Goal: Transaction & Acquisition: Purchase product/service

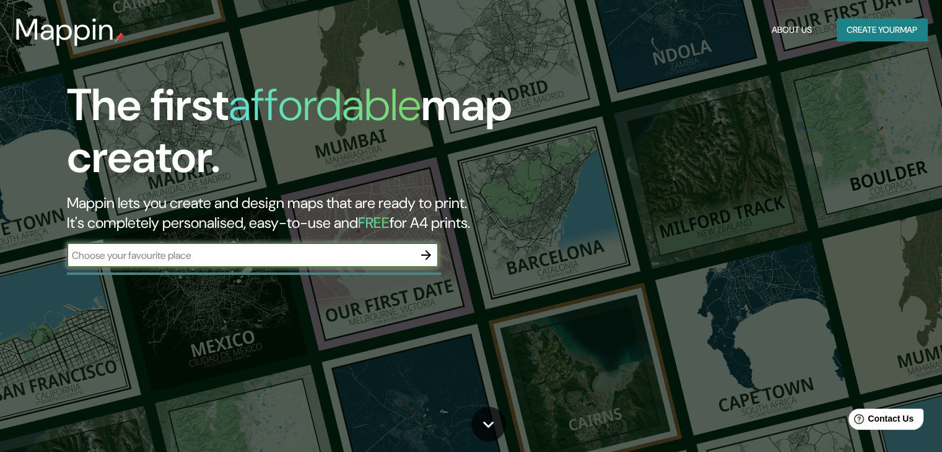
click at [337, 259] on input "text" at bounding box center [240, 255] width 347 height 14
type input "pinal de amoles"
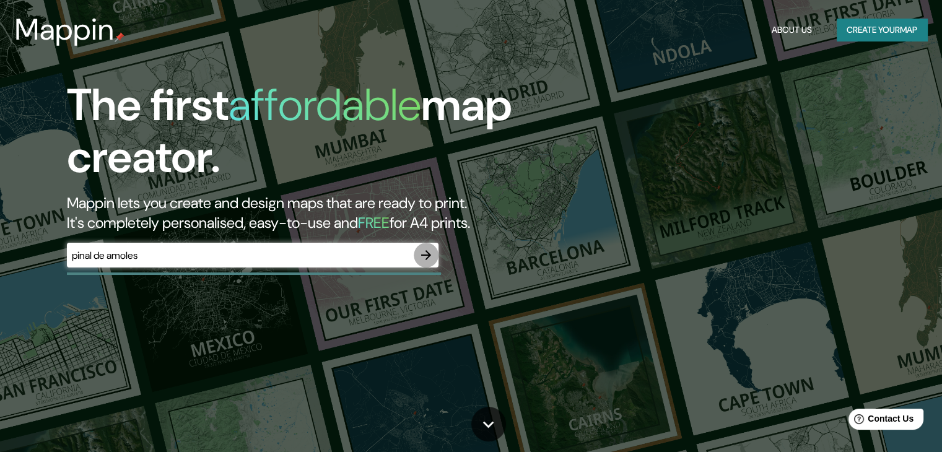
click at [428, 255] on icon "button" at bounding box center [426, 255] width 10 height 10
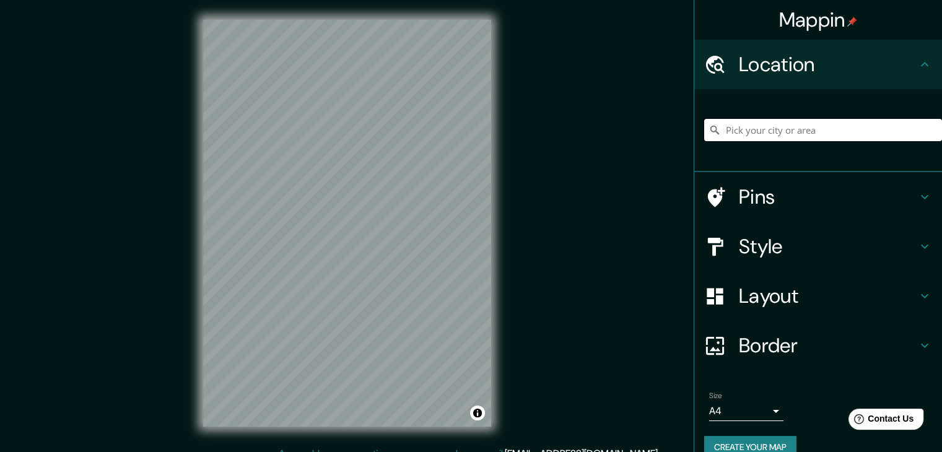
click at [742, 134] on input "Pick your city or area" at bounding box center [823, 130] width 238 height 22
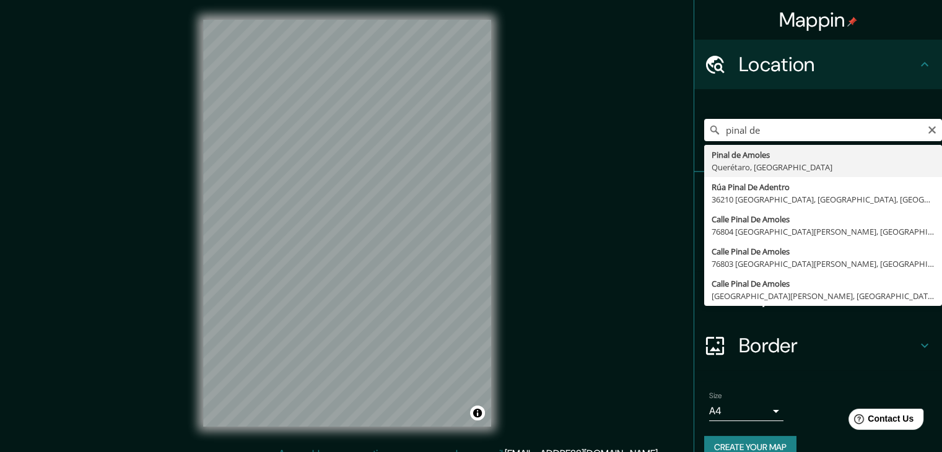
type input "Pinal de Amoles, [GEOGRAPHIC_DATA], [GEOGRAPHIC_DATA]"
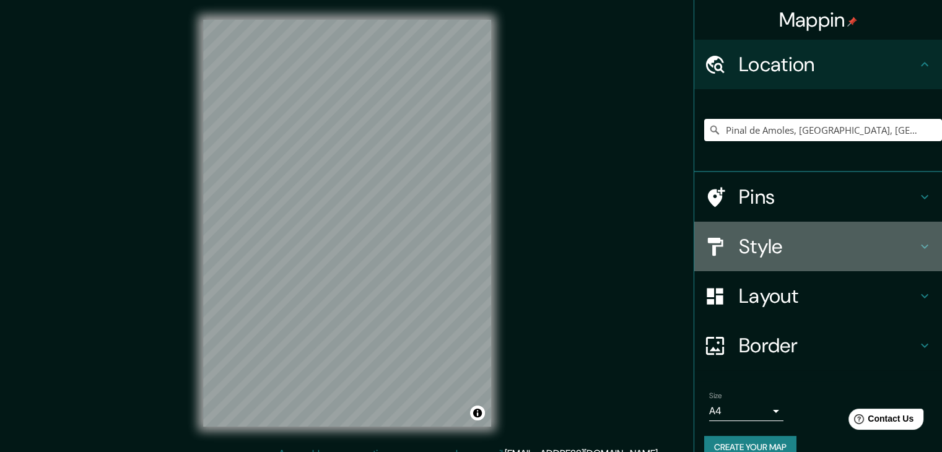
click at [765, 230] on div "Style" at bounding box center [818, 247] width 248 height 50
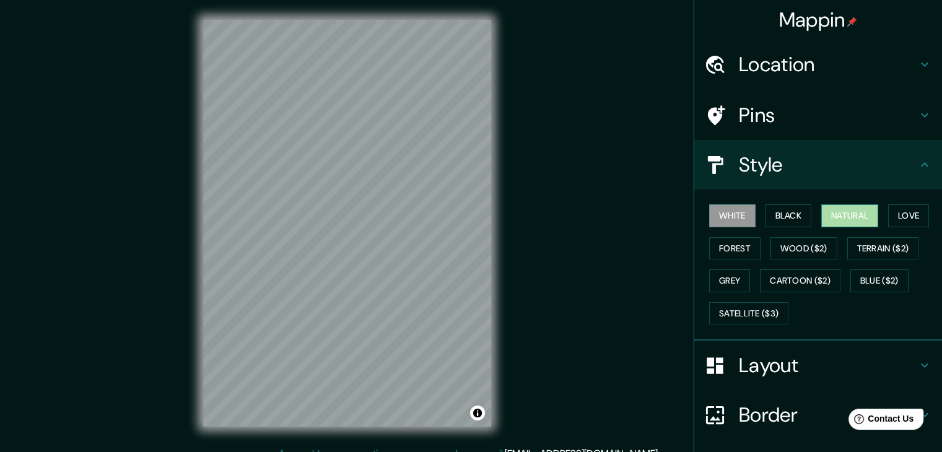
click at [847, 212] on button "Natural" at bounding box center [849, 215] width 57 height 23
click at [910, 214] on button "Love" at bounding box center [908, 215] width 41 height 23
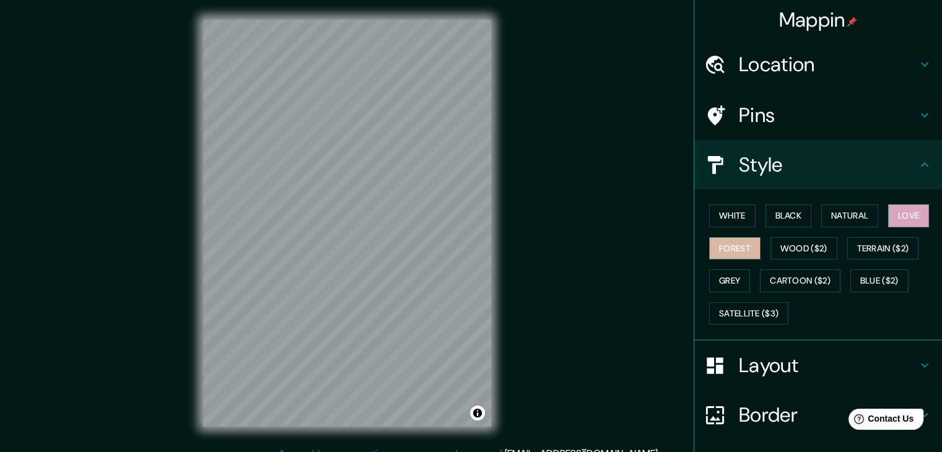
click at [718, 243] on button "Forest" at bounding box center [734, 248] width 51 height 23
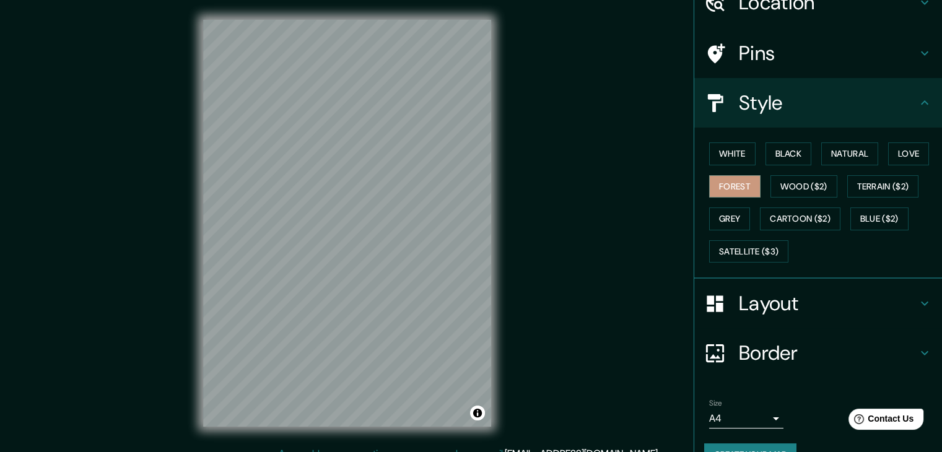
scroll to position [89, 0]
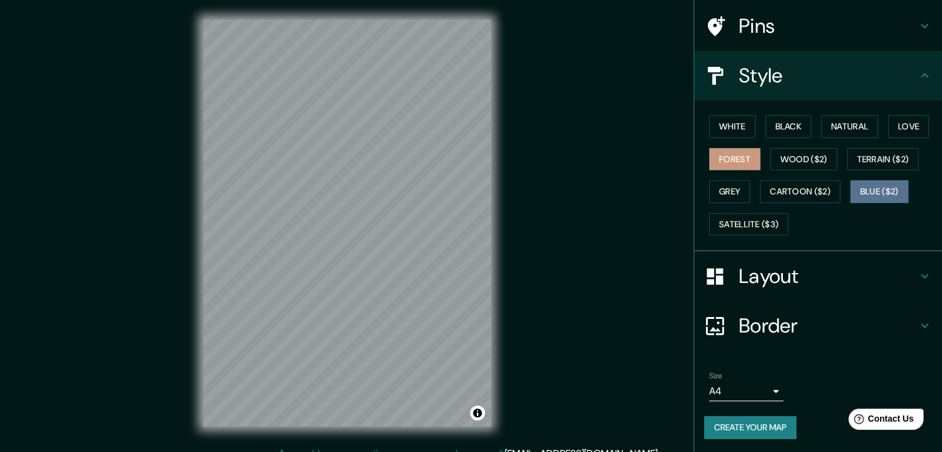
click at [864, 193] on button "Blue ($2)" at bounding box center [879, 191] width 58 height 23
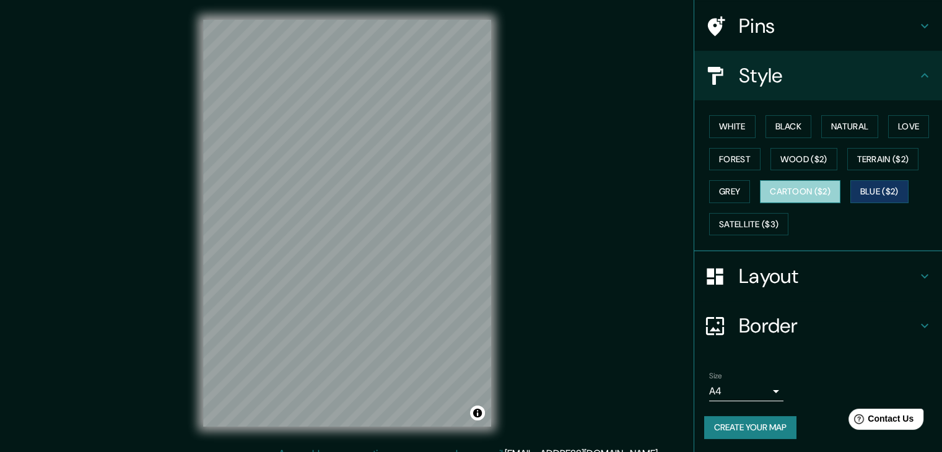
click at [805, 183] on button "Cartoon ($2)" at bounding box center [800, 191] width 80 height 23
